Goal: Transaction & Acquisition: Purchase product/service

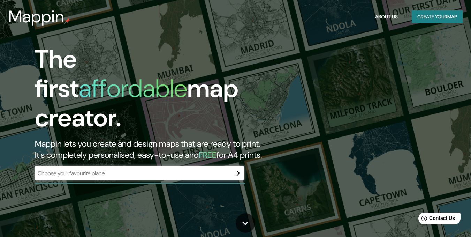
click at [340, 60] on div "The first affordable map creator. Mappin lets you create and design maps that a…" at bounding box center [235, 118] width 471 height 237
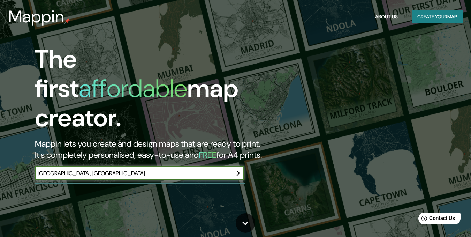
type input "[GEOGRAPHIC_DATA], [GEOGRAPHIC_DATA]"
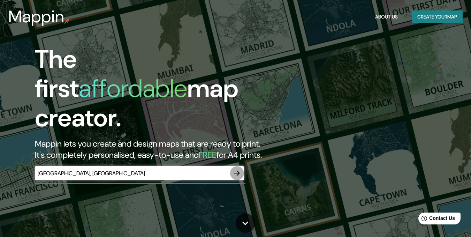
click at [238, 169] on icon "button" at bounding box center [237, 173] width 8 height 8
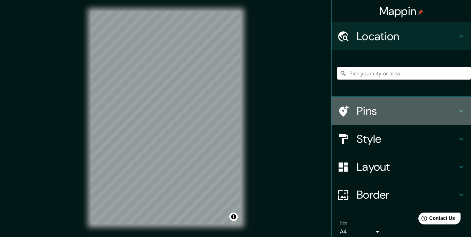
click at [455, 115] on div "Pins" at bounding box center [402, 111] width 140 height 28
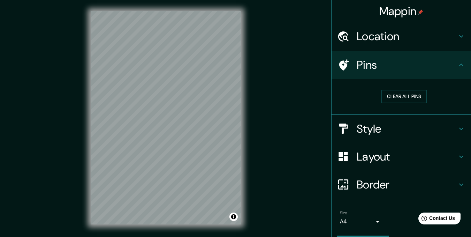
click at [448, 133] on h4 "Style" at bounding box center [407, 129] width 100 height 14
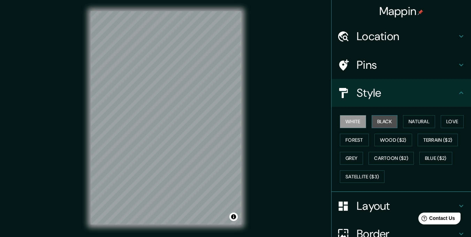
click at [387, 122] on button "Black" at bounding box center [385, 121] width 26 height 13
click at [414, 116] on button "Natural" at bounding box center [419, 121] width 32 height 13
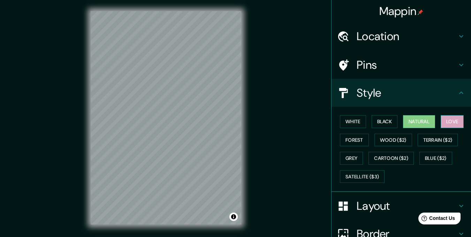
click at [451, 123] on button "Love" at bounding box center [452, 121] width 23 height 13
click at [358, 140] on button "Forest" at bounding box center [354, 140] width 29 height 13
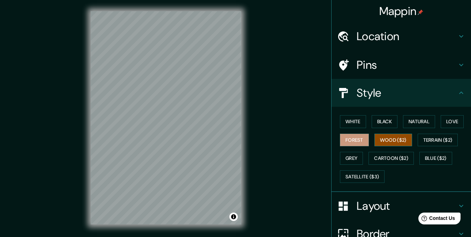
click at [403, 140] on button "Wood ($2)" at bounding box center [394, 140] width 38 height 13
click at [438, 139] on button "Terrain ($2)" at bounding box center [438, 140] width 40 height 13
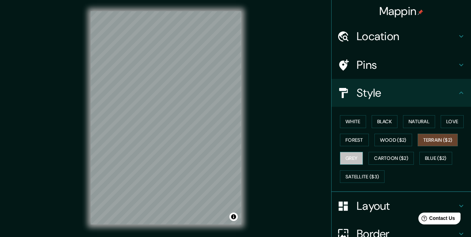
click at [354, 162] on button "Grey" at bounding box center [351, 158] width 23 height 13
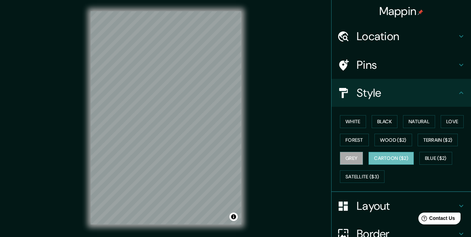
click at [400, 156] on button "Cartoon ($2)" at bounding box center [391, 158] width 45 height 13
click at [434, 153] on button "Blue ($2)" at bounding box center [436, 158] width 33 height 13
click at [391, 159] on button "Cartoon ($2)" at bounding box center [391, 158] width 45 height 13
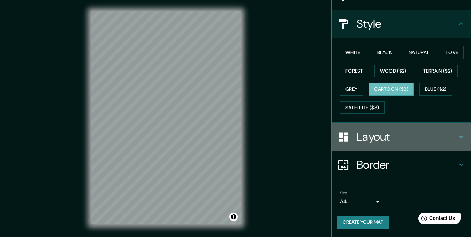
click at [407, 137] on h4 "Layout" at bounding box center [407, 137] width 100 height 14
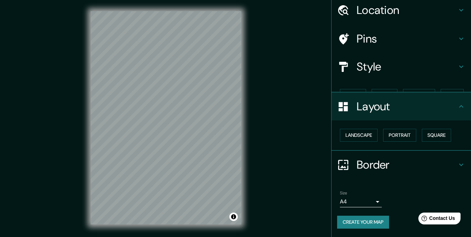
scroll to position [14, 0]
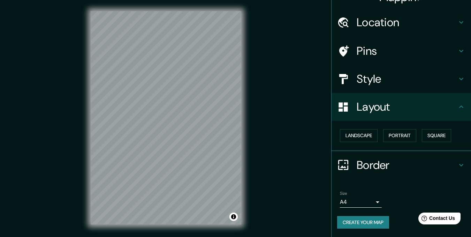
click at [401, 79] on h4 "Style" at bounding box center [407, 79] width 100 height 14
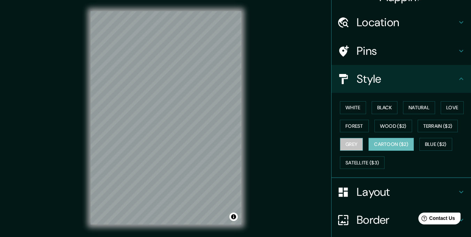
click at [344, 144] on button "Grey" at bounding box center [351, 144] width 23 height 13
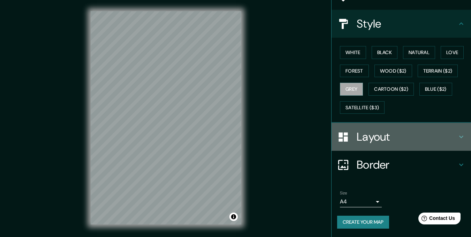
click at [397, 134] on h4 "Layout" at bounding box center [407, 137] width 100 height 14
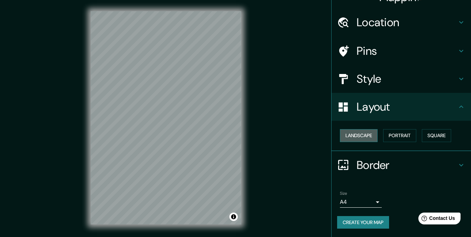
click at [365, 136] on button "Landscape" at bounding box center [359, 135] width 38 height 13
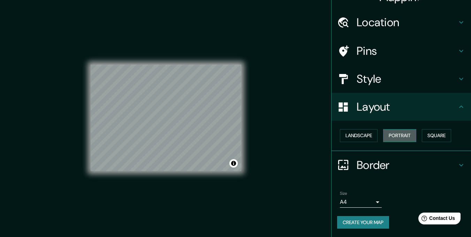
click at [390, 135] on button "Portrait" at bounding box center [399, 135] width 33 height 13
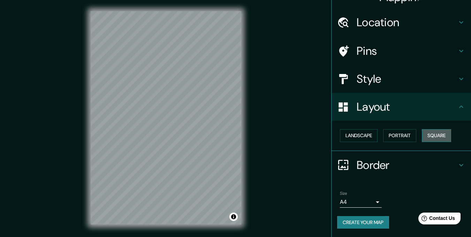
click at [434, 133] on button "Square" at bounding box center [436, 135] width 29 height 13
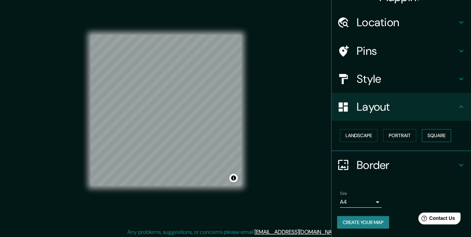
scroll to position [10, 0]
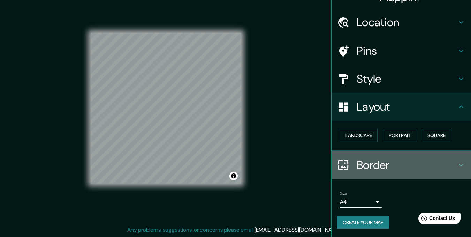
click at [399, 164] on h4 "Border" at bounding box center [407, 165] width 100 height 14
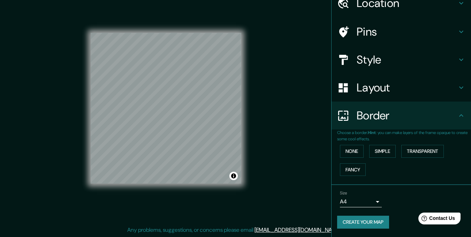
scroll to position [0, 0]
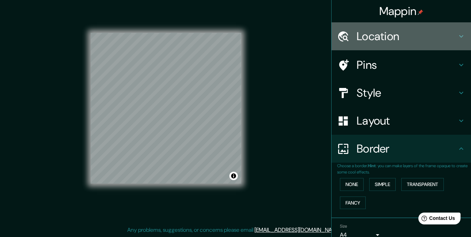
click at [424, 36] on h4 "Location" at bounding box center [407, 36] width 100 height 14
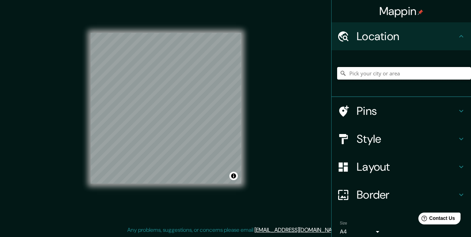
click at [402, 72] on input "Pick your city or area" at bounding box center [404, 73] width 134 height 13
